Goal: Check status

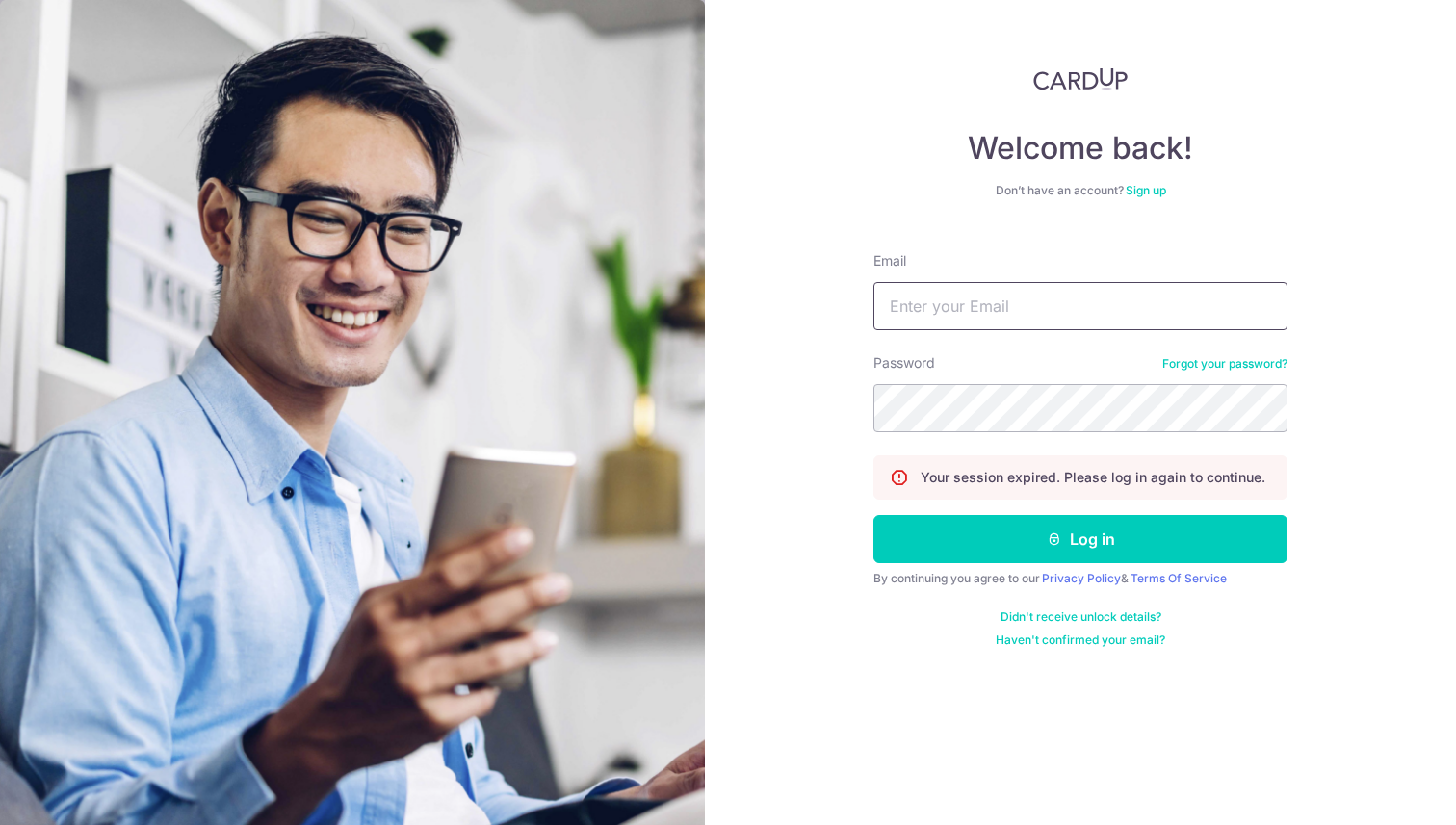
click at [1069, 301] on input "Email" at bounding box center [1080, 306] width 414 height 48
type input "[EMAIL_ADDRESS][DOMAIN_NAME]"
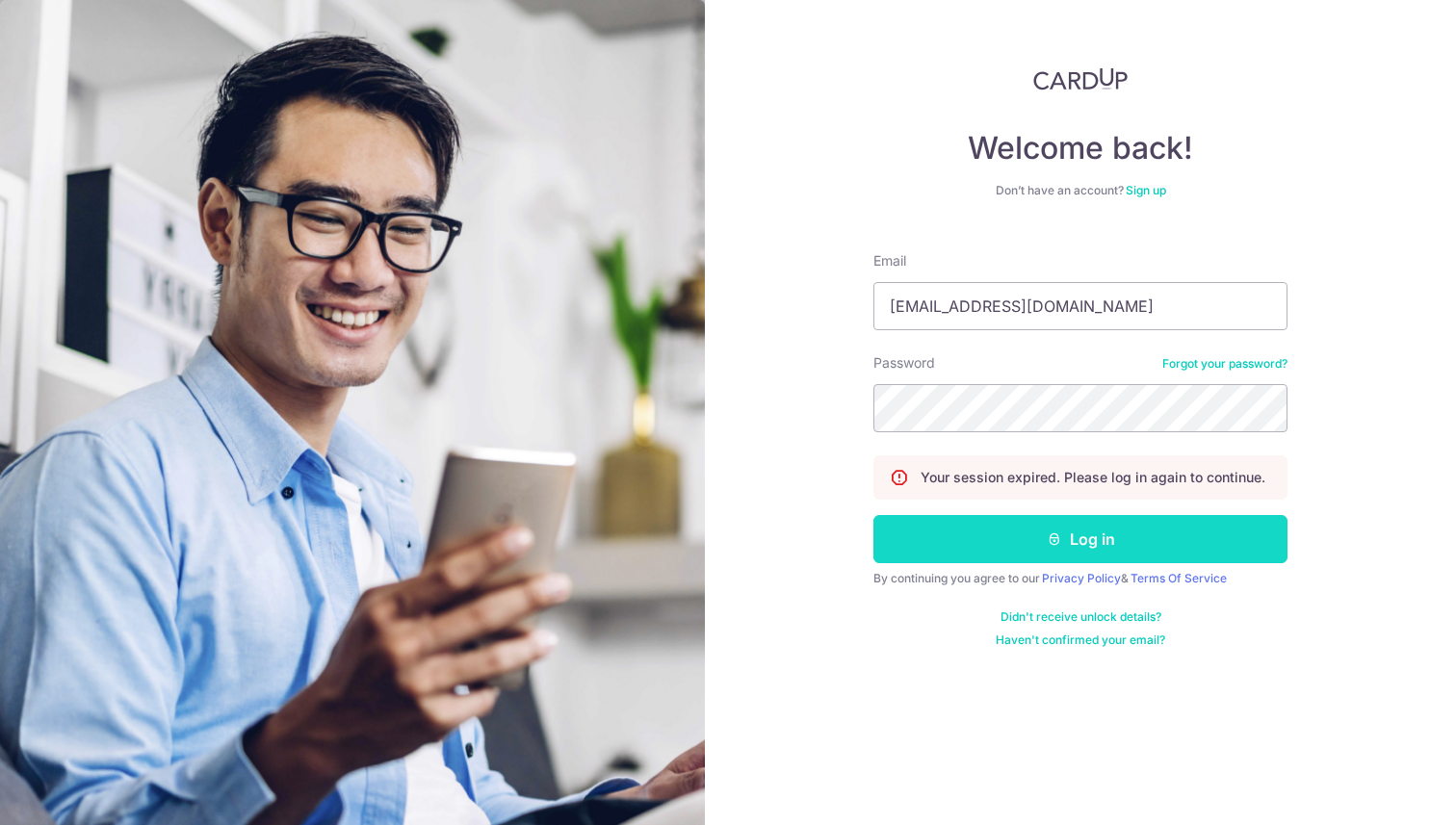
click at [1106, 536] on button "Log in" at bounding box center [1080, 539] width 414 height 48
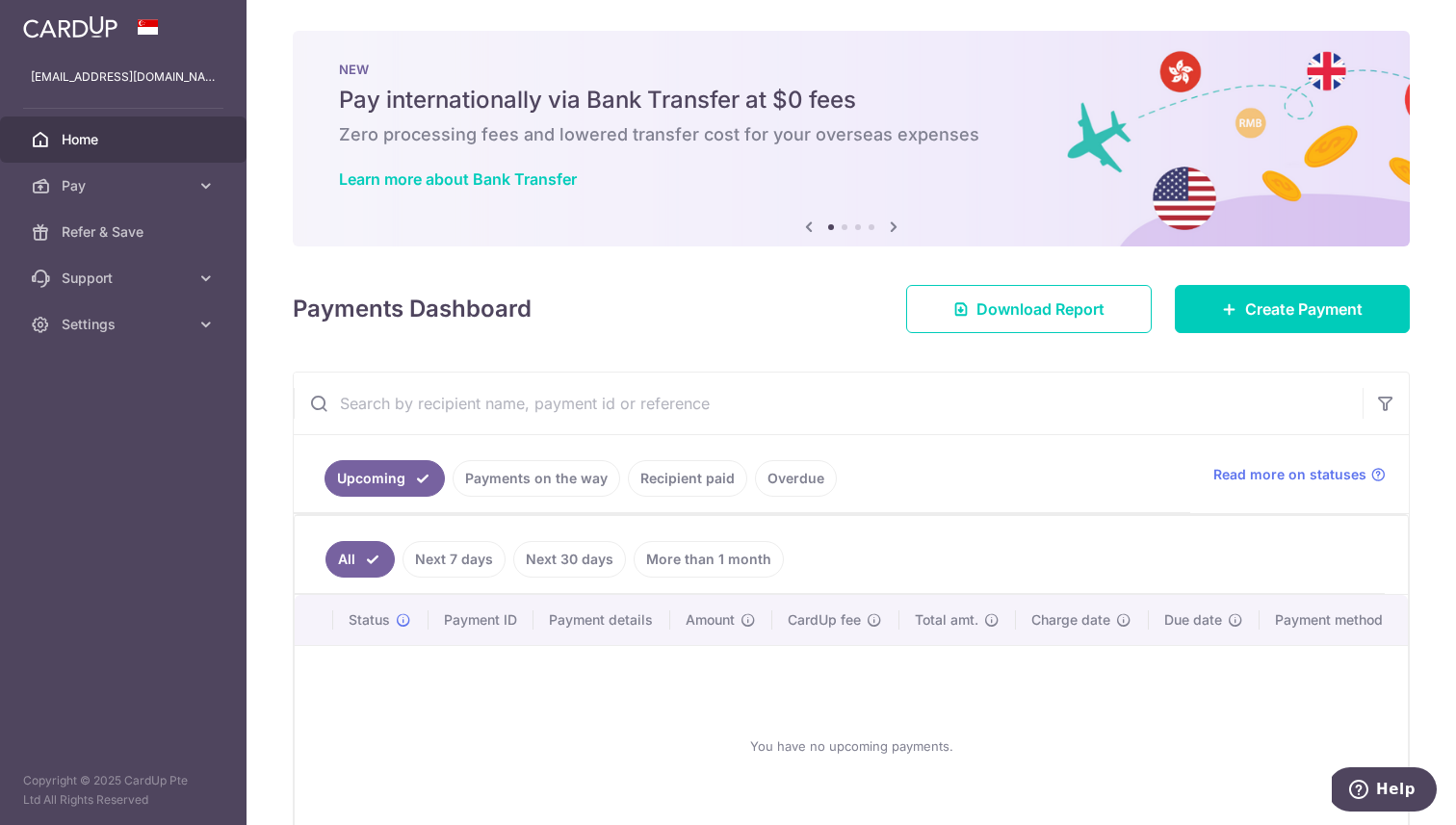
click at [677, 480] on link "Recipient paid" at bounding box center [687, 478] width 119 height 36
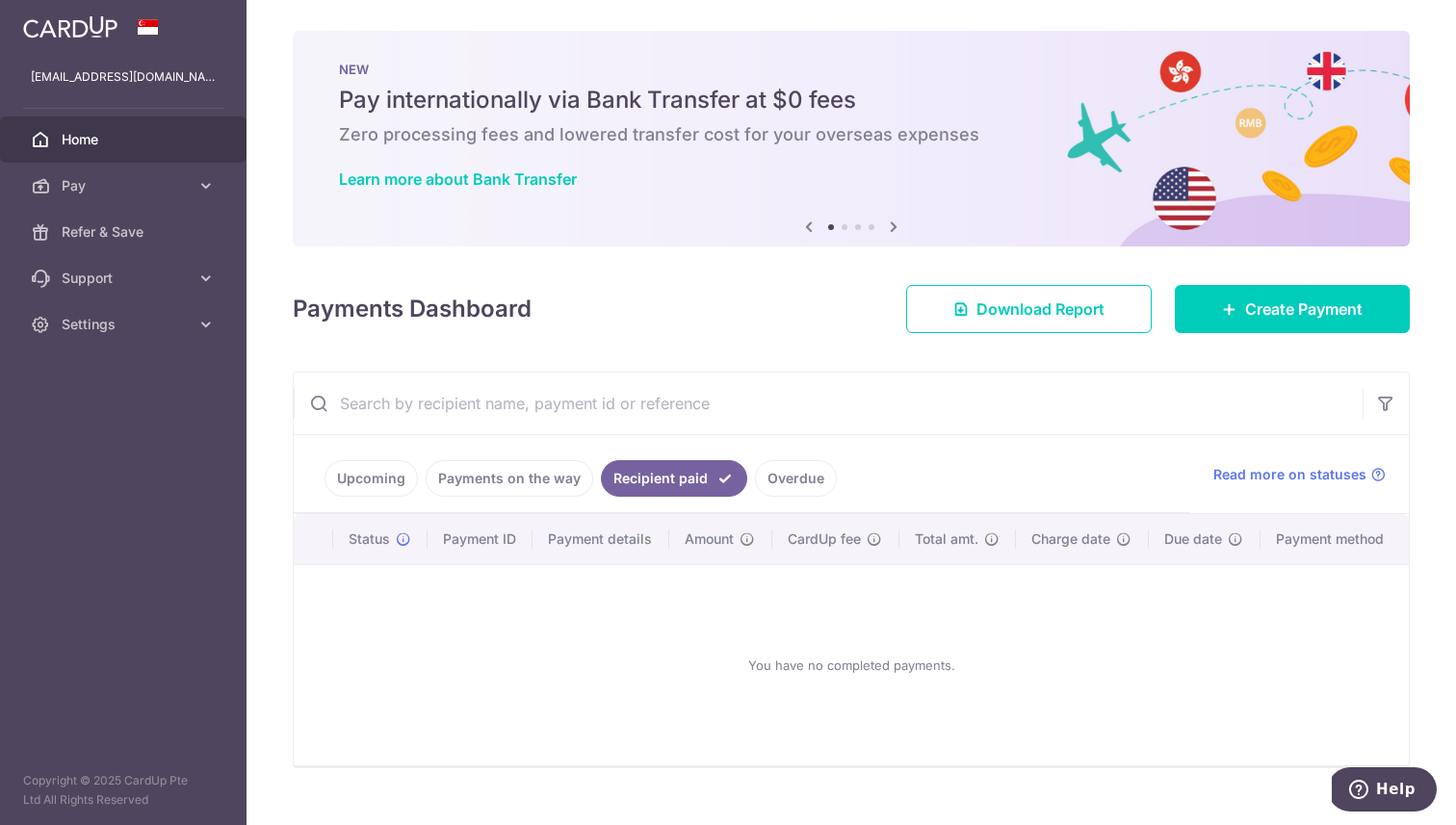
click at [503, 495] on link "Payments on the way" at bounding box center [510, 478] width 167 height 36
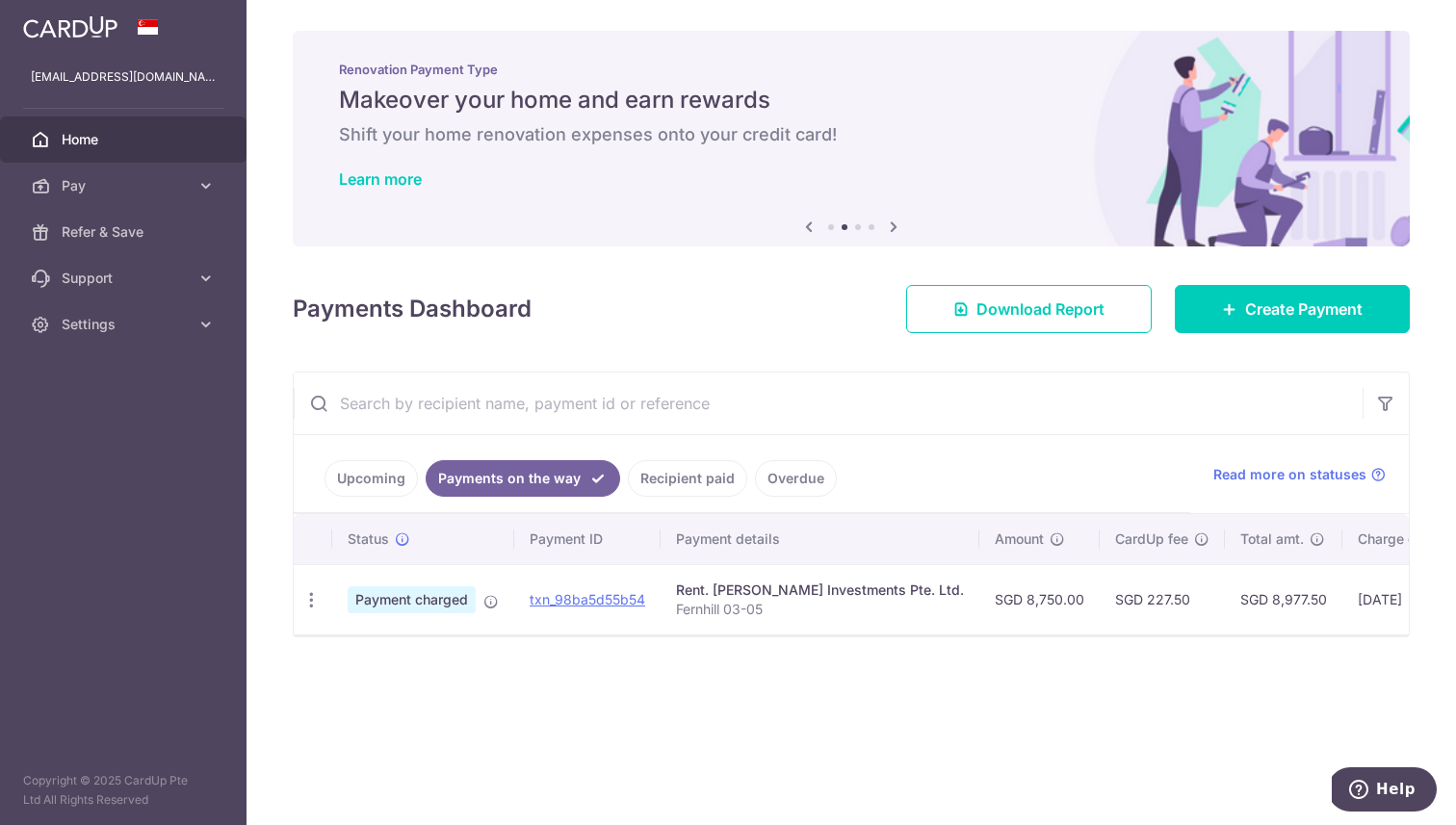
click at [664, 488] on link "Recipient paid" at bounding box center [687, 478] width 119 height 36
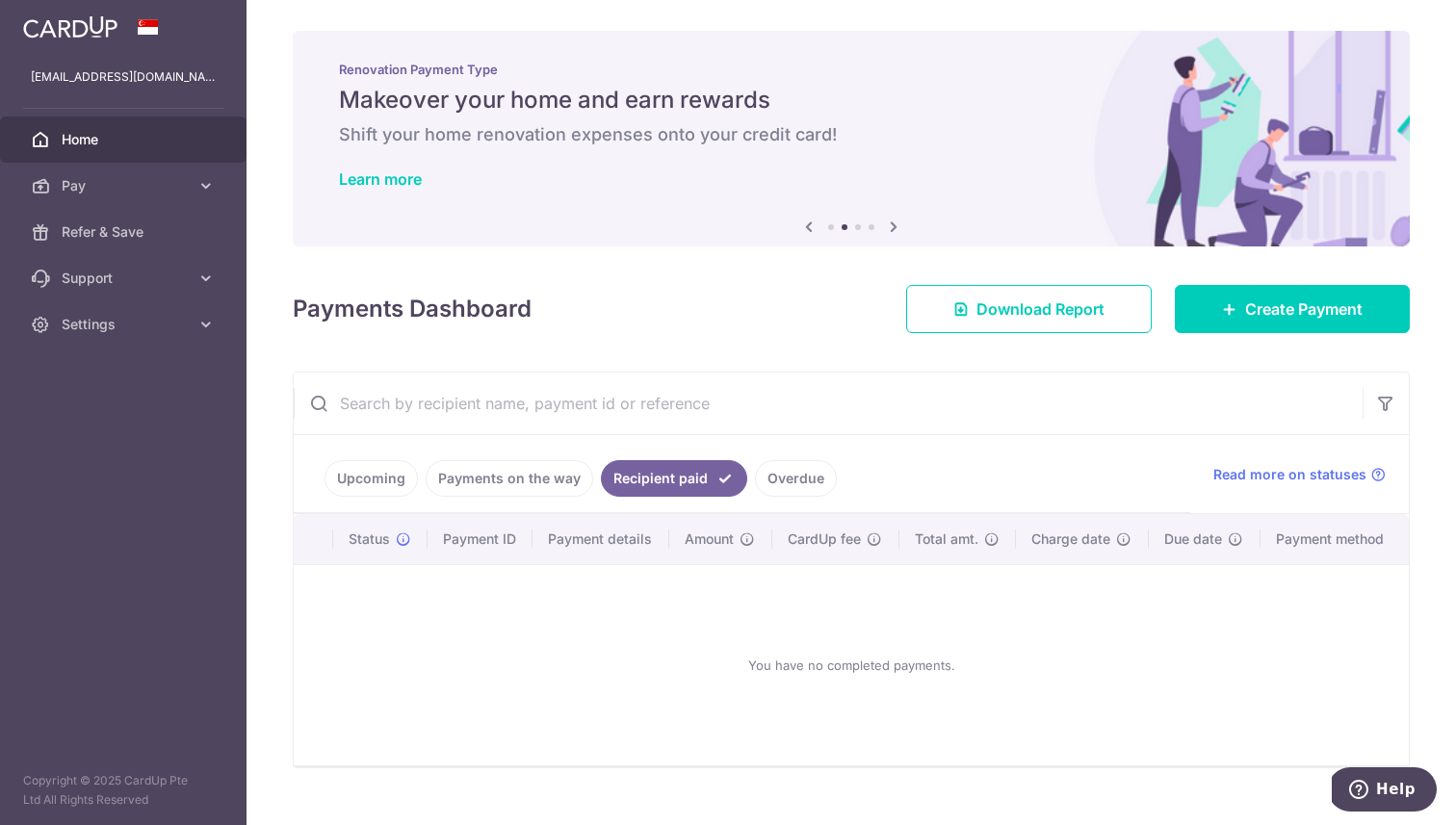
click at [357, 469] on link "Upcoming" at bounding box center [371, 478] width 93 height 36
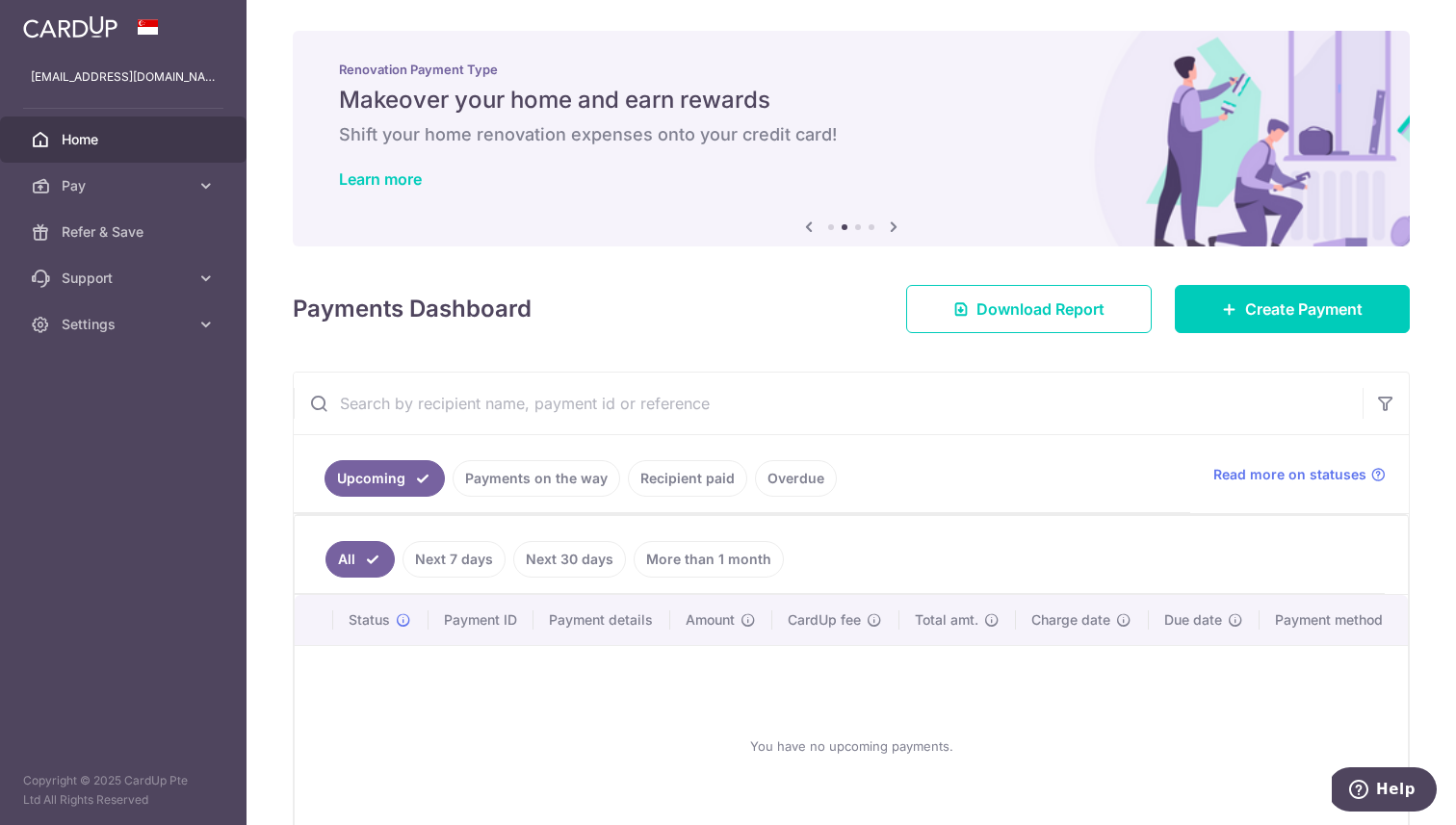
click at [610, 557] on link "Next 30 days" at bounding box center [570, 559] width 112 height 36
click at [662, 549] on link "More than 1 month" at bounding box center [708, 559] width 151 height 36
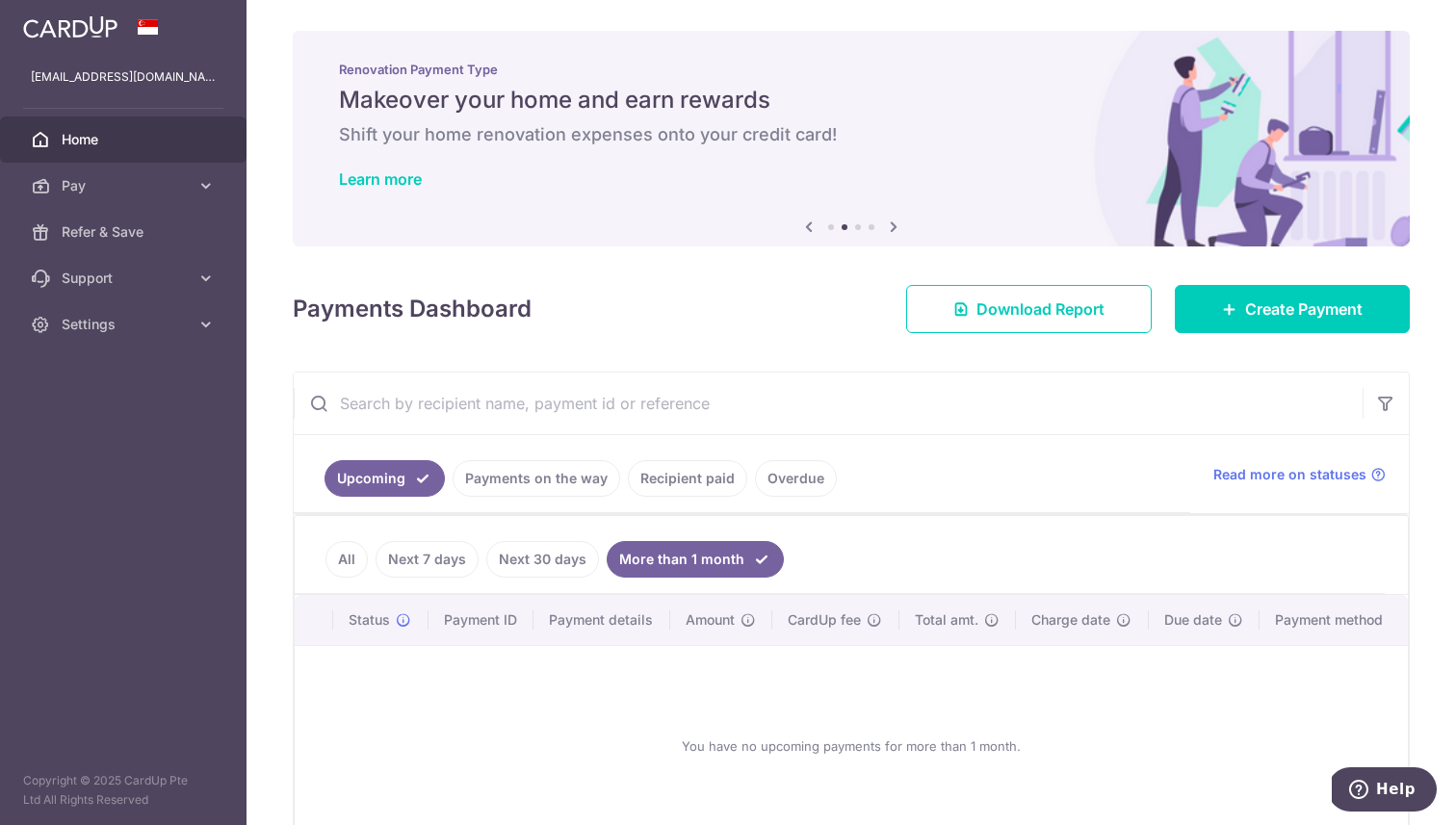
click at [340, 565] on link "All" at bounding box center [346, 559] width 42 height 36
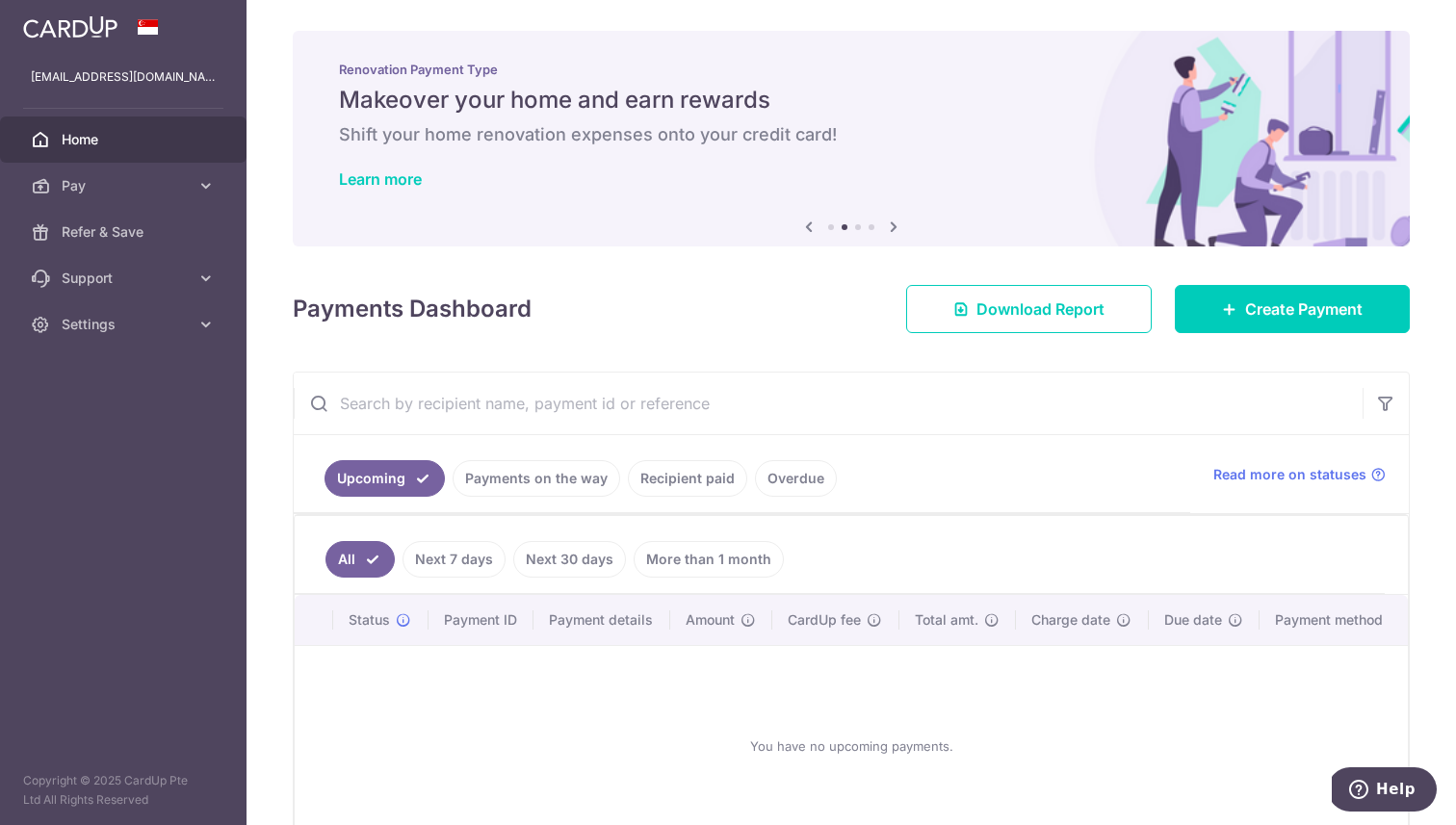
click at [533, 479] on link "Payments on the way" at bounding box center [536, 478] width 167 height 36
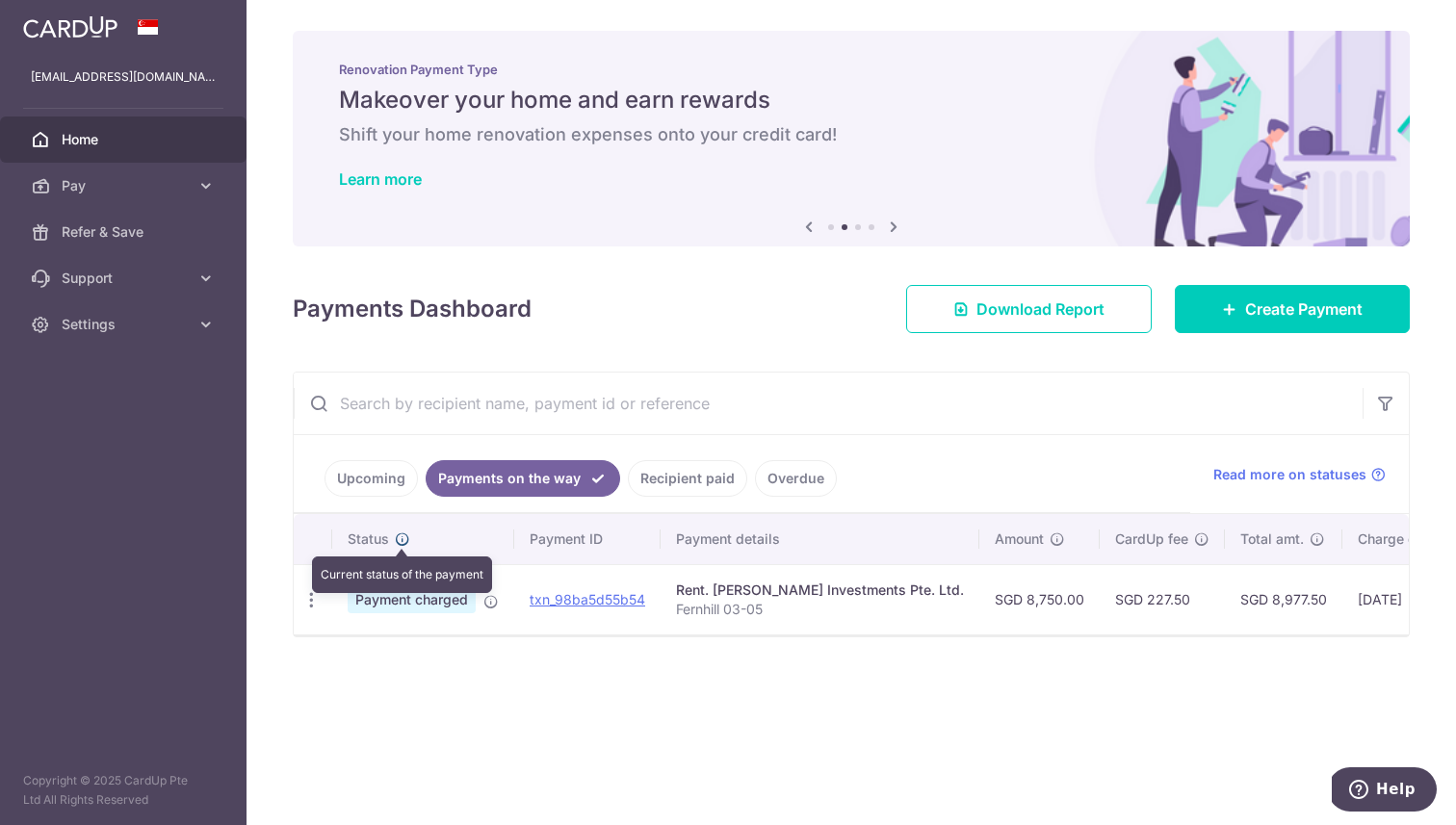
click at [398, 535] on icon at bounding box center [402, 539] width 16 height 16
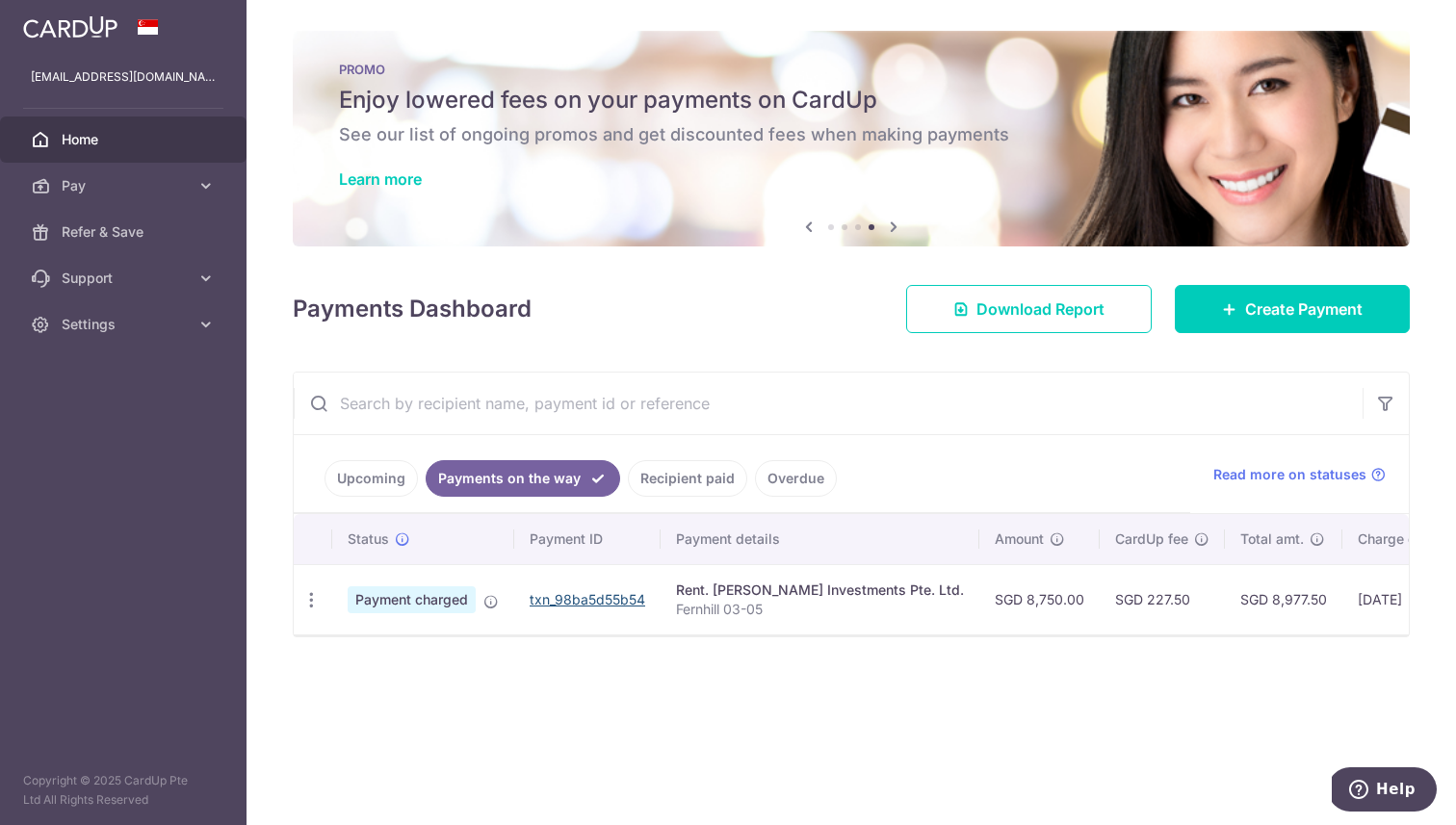
click at [626, 605] on link "txn_98ba5d55b54" at bounding box center [586, 599] width 115 height 17
